Goal: Navigation & Orientation: Go to known website

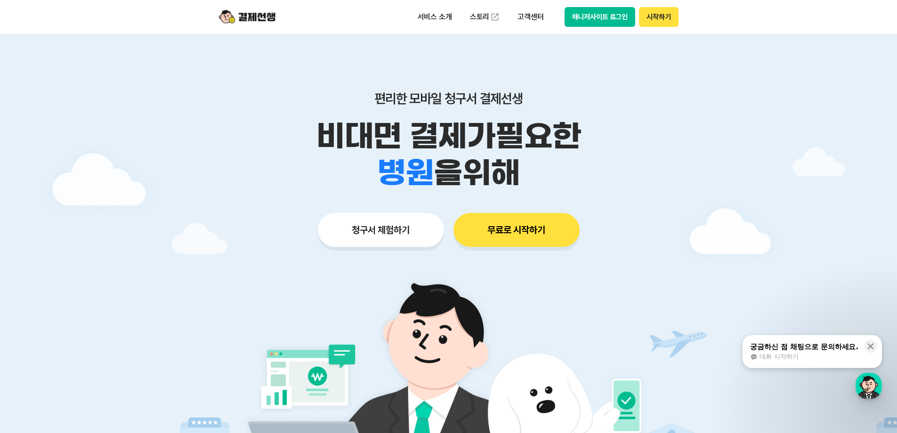
click at [560, 272] on img at bounding box center [448, 399] width 440 height 264
click at [560, 273] on img at bounding box center [448, 399] width 440 height 264
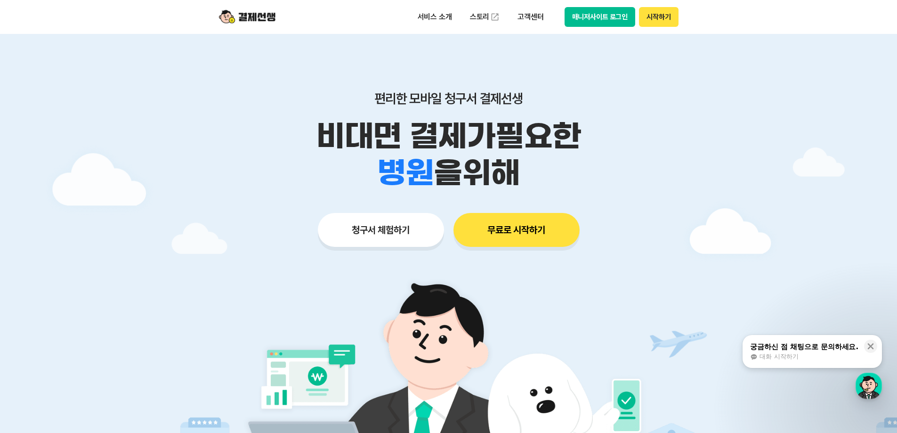
click at [560, 273] on img at bounding box center [448, 399] width 440 height 264
click at [560, 280] on div at bounding box center [448, 282] width 897 height 497
click at [560, 282] on div at bounding box center [448, 282] width 897 height 497
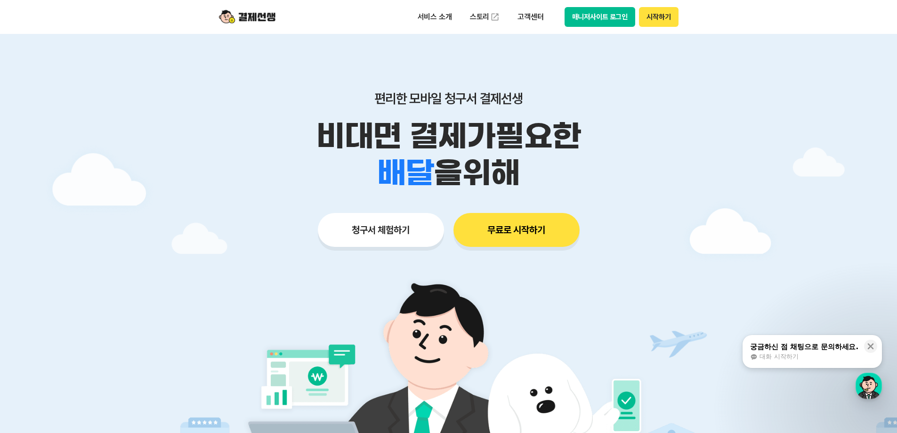
click at [560, 281] on div at bounding box center [448, 282] width 897 height 497
drag, startPoint x: 774, startPoint y: 273, endPoint x: 790, endPoint y: 269, distance: 15.9
click at [560, 269] on div at bounding box center [448, 282] width 897 height 497
click at [560, 17] on button "매니저사이트 로그인" at bounding box center [600, 17] width 71 height 20
